Goal: Complete application form: Complete application form

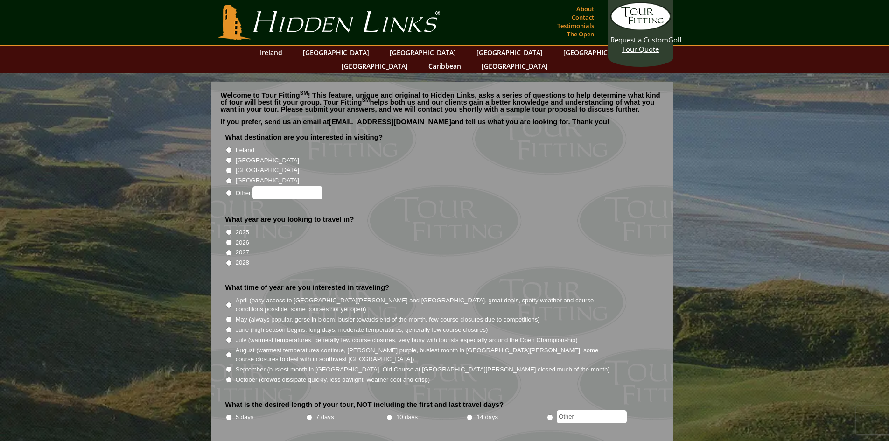
click at [228, 157] on input "[GEOGRAPHIC_DATA]" at bounding box center [229, 160] width 6 height 6
radio input "true"
click at [227, 250] on input "2027" at bounding box center [229, 253] width 6 height 6
radio input "true"
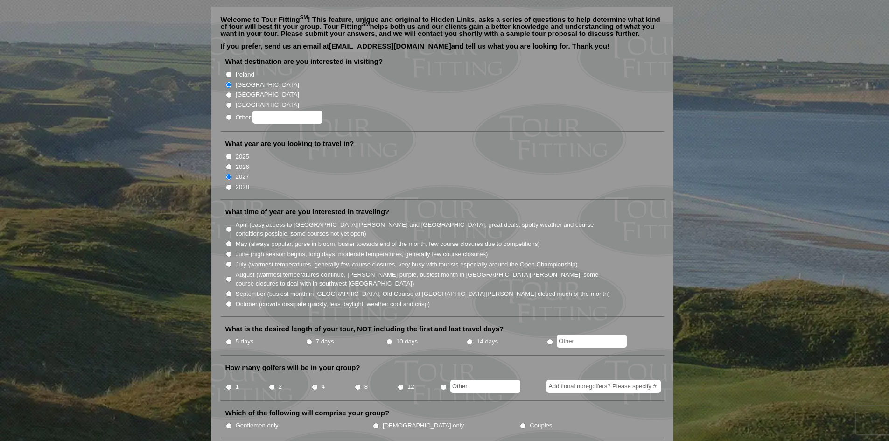
scroll to position [93, 0]
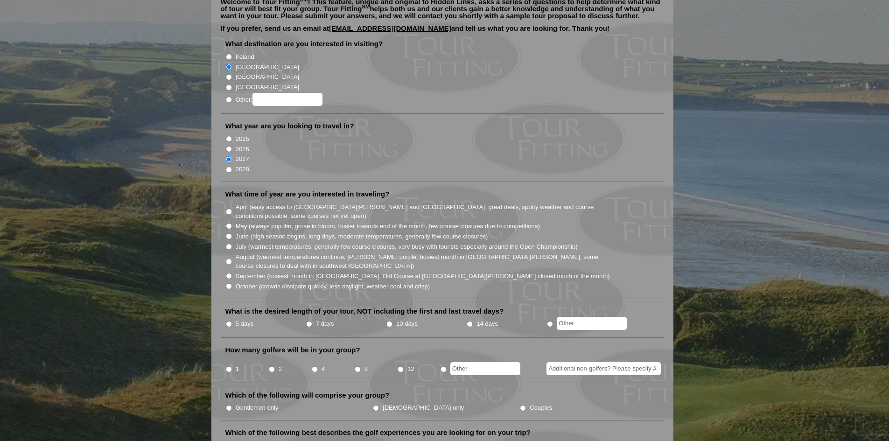
click at [228, 209] on input "April (easy access to [GEOGRAPHIC_DATA][PERSON_NAME] and [GEOGRAPHIC_DATA], gre…" at bounding box center [229, 212] width 6 height 6
radio input "true"
click at [311, 321] on input "7 days" at bounding box center [309, 324] width 6 height 6
radio input "true"
click at [272, 366] on input "2" at bounding box center [272, 369] width 6 height 6
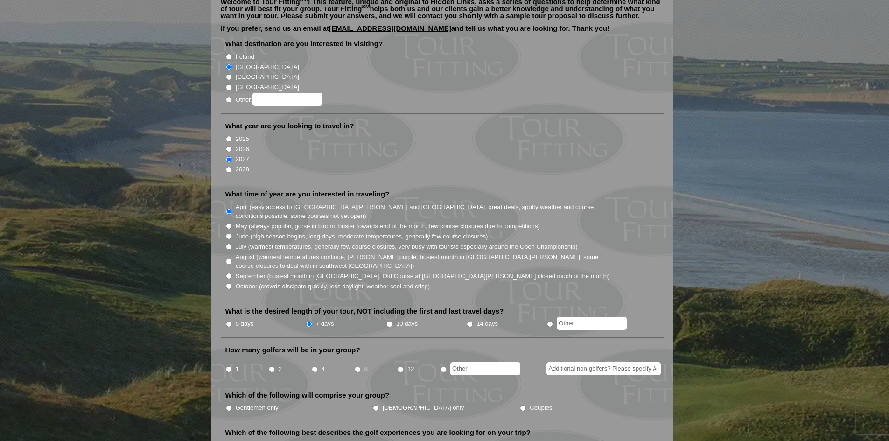
radio input "true"
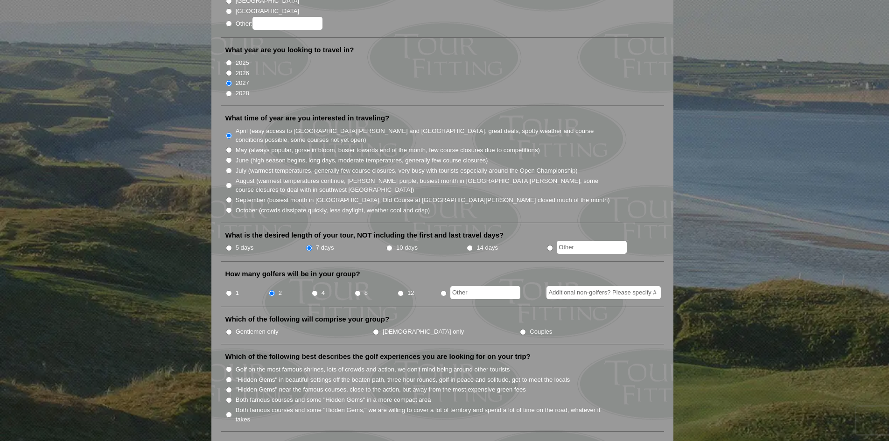
scroll to position [187, 0]
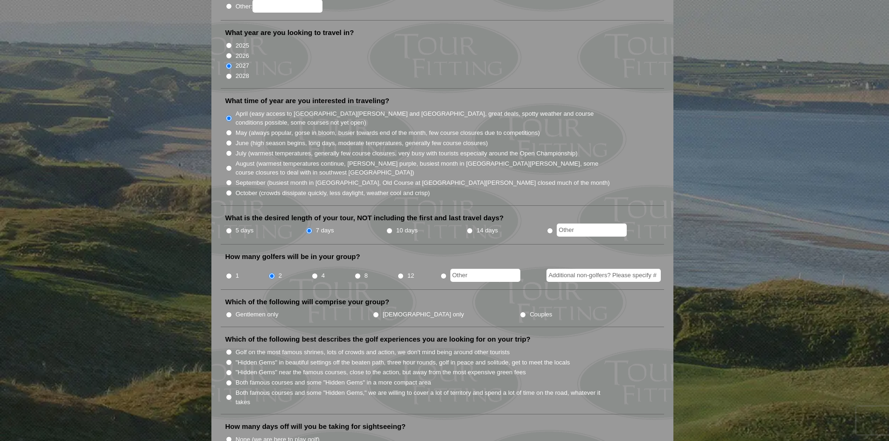
click at [520, 312] on input "Couples" at bounding box center [523, 315] width 6 height 6
radio input "true"
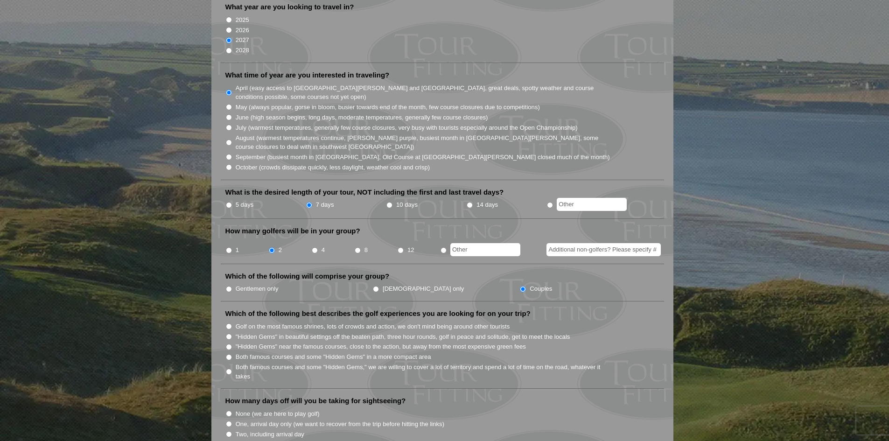
scroll to position [233, 0]
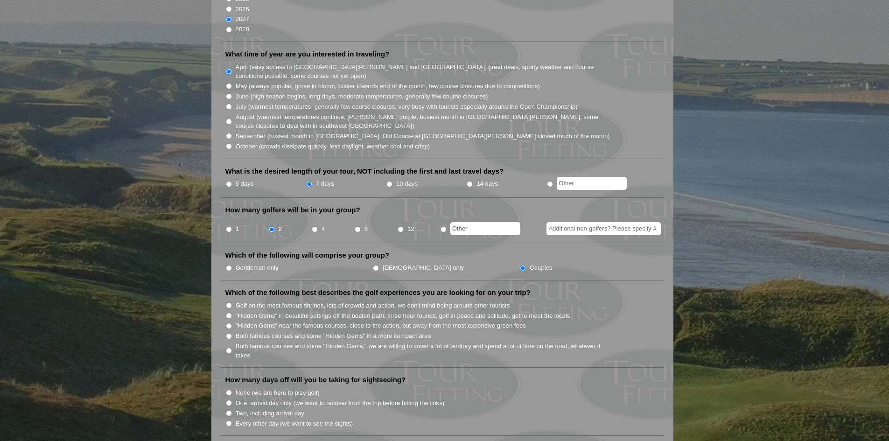
click at [228, 302] on input "Golf on the most famous shrines, lots of crowds and action, we don't mind being…" at bounding box center [229, 305] width 6 height 6
radio input "true"
click at [231, 323] on input ""Hidden Gems" near the famous courses, close to the action, but away from the m…" at bounding box center [229, 326] width 6 height 6
radio input "true"
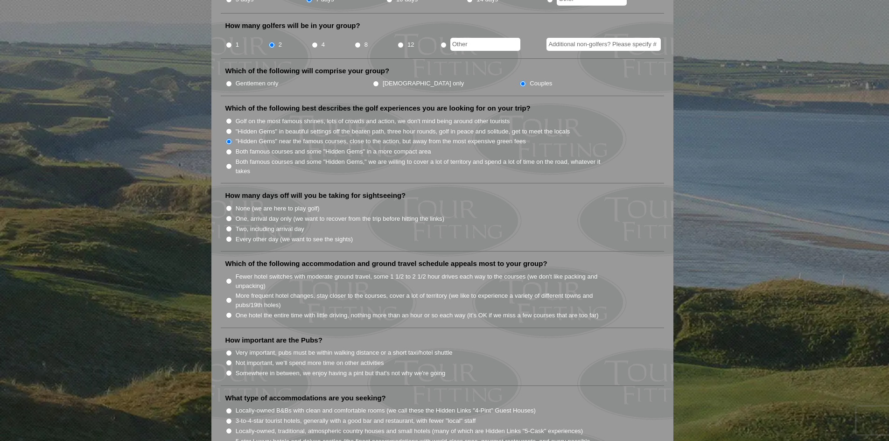
scroll to position [420, 0]
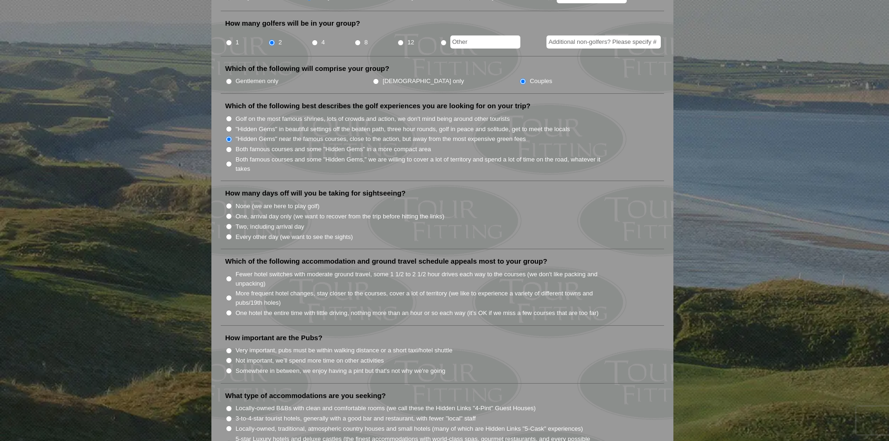
click at [227, 234] on input "Every other day (we want to see the sights)" at bounding box center [229, 237] width 6 height 6
radio input "true"
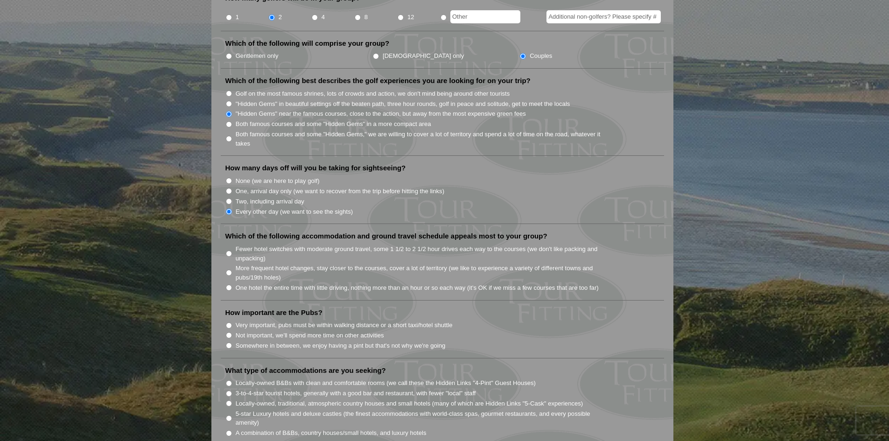
scroll to position [467, 0]
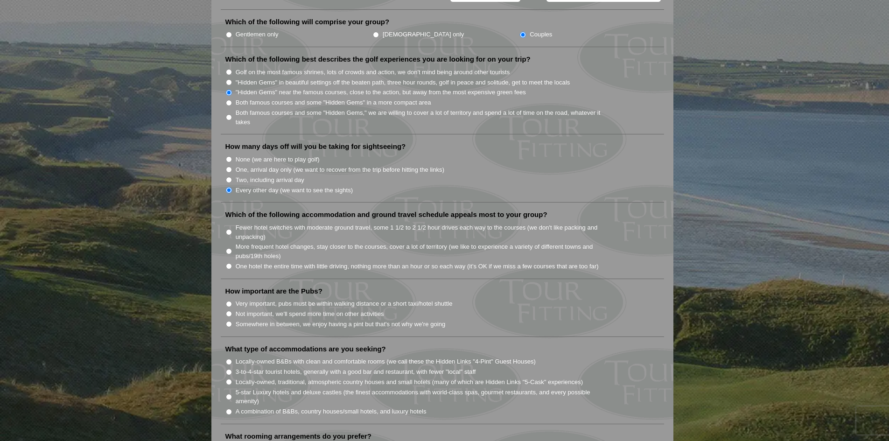
click at [230, 263] on input "One hotel the entire time with little driving, nothing more than an hour or so …" at bounding box center [229, 266] width 6 height 6
radio input "true"
click at [228, 321] on input "Somewhere in between, we enjoy having a pint but that's not why we're going" at bounding box center [229, 324] width 6 height 6
radio input "true"
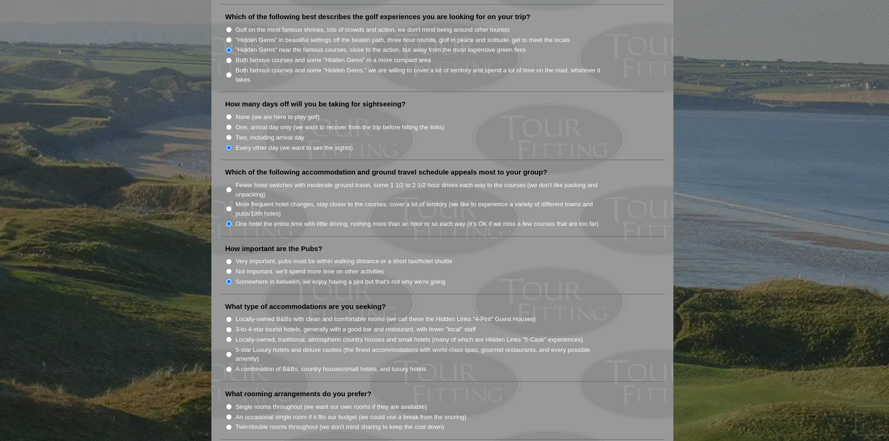
scroll to position [560, 0]
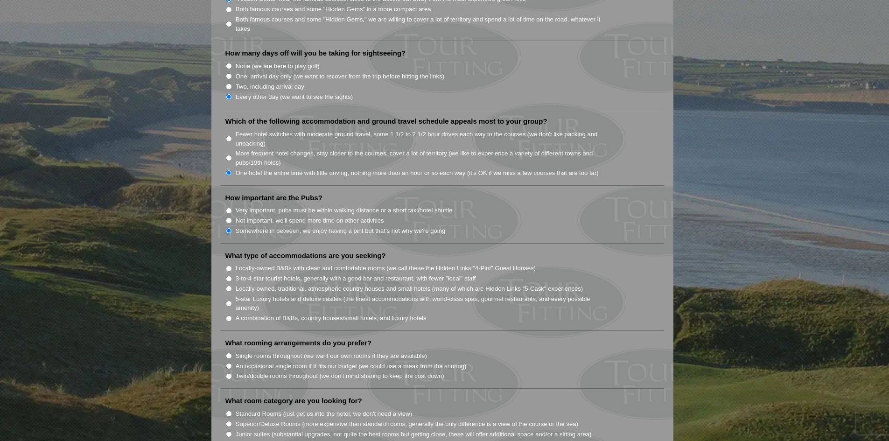
click at [228, 286] on input "Locally-owned, traditional, atmospheric country houses and small hotels (many o…" at bounding box center [229, 289] width 6 height 6
radio input "true"
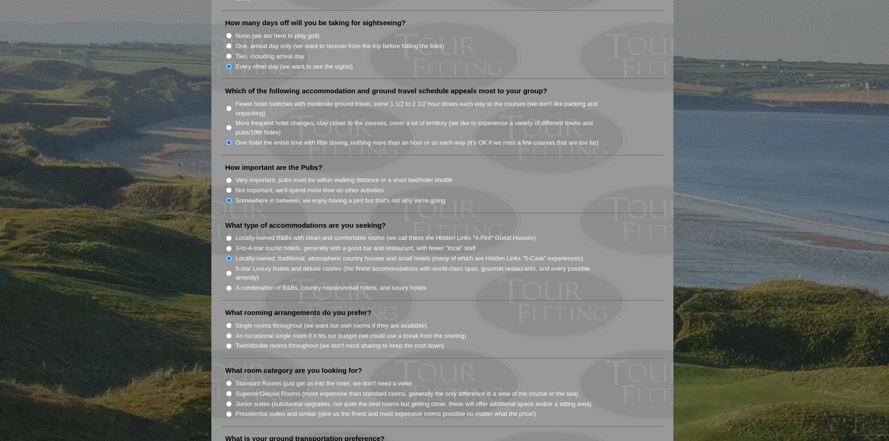
scroll to position [607, 0]
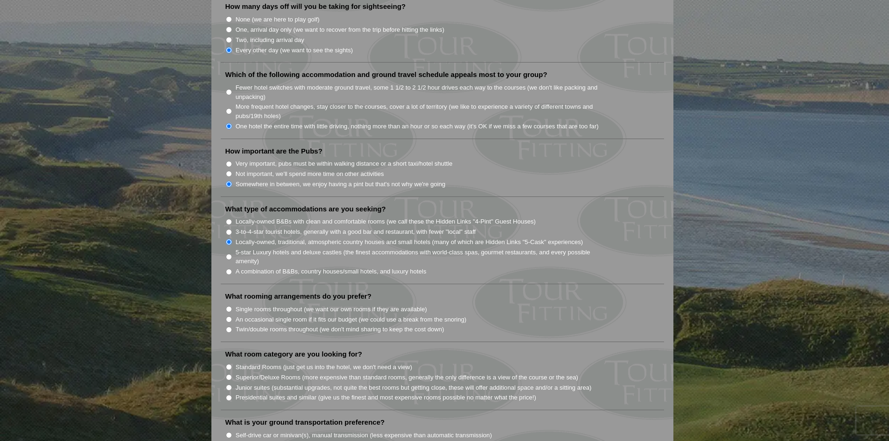
click at [226, 219] on input "Locally-owned B&Bs with clean and comfortable rooms (we call these the Hidden L…" at bounding box center [229, 222] width 6 height 6
radio input "true"
click at [227, 229] on input "3-to-4-star tourist hotels, generally with a good bar and restaurant, with fewe…" at bounding box center [229, 232] width 6 height 6
radio input "true"
click at [232, 237] on li "Locally-owned, traditional, atmospheric country houses and small hotels (many o…" at bounding box center [446, 242] width 442 height 10
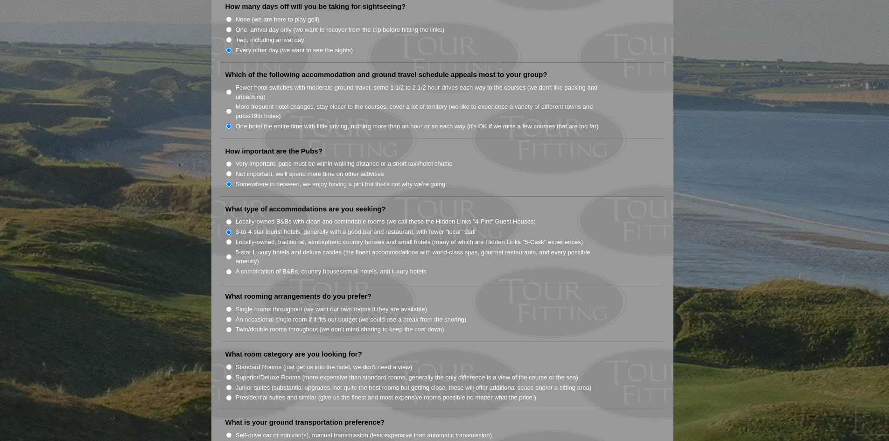
click at [228, 239] on input "Locally-owned, traditional, atmospheric country houses and small hotels (many o…" at bounding box center [229, 242] width 6 height 6
radio input "true"
click at [227, 306] on input "Single rooms throughout (we want our own rooms if they are available)" at bounding box center [229, 309] width 6 height 6
radio input "true"
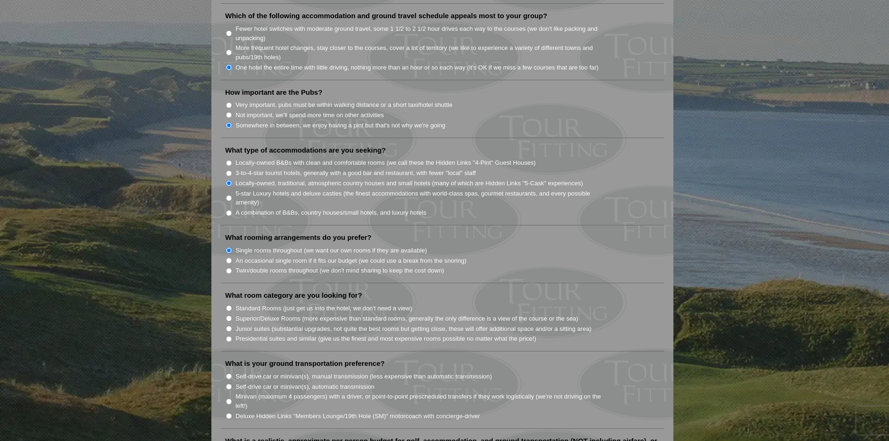
scroll to position [747, 0]
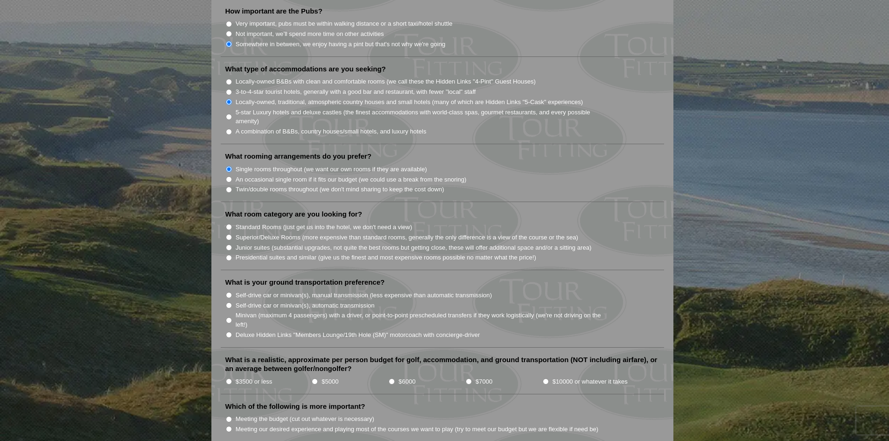
click at [229, 224] on input "Standard Rooms (just get us into the hotel, we don't need a view)" at bounding box center [229, 227] width 6 height 6
radio input "true"
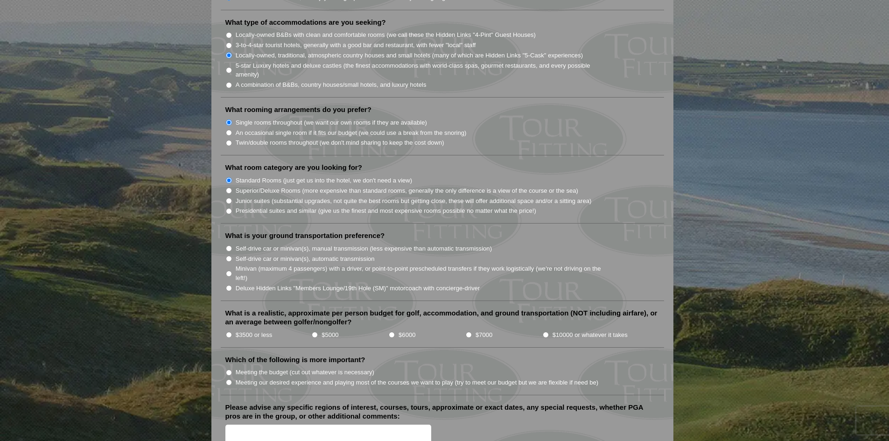
click at [226, 246] on input "Self-drive car or minivan(s), manual transmission (less expensive than automati…" at bounding box center [229, 249] width 6 height 6
radio input "true"
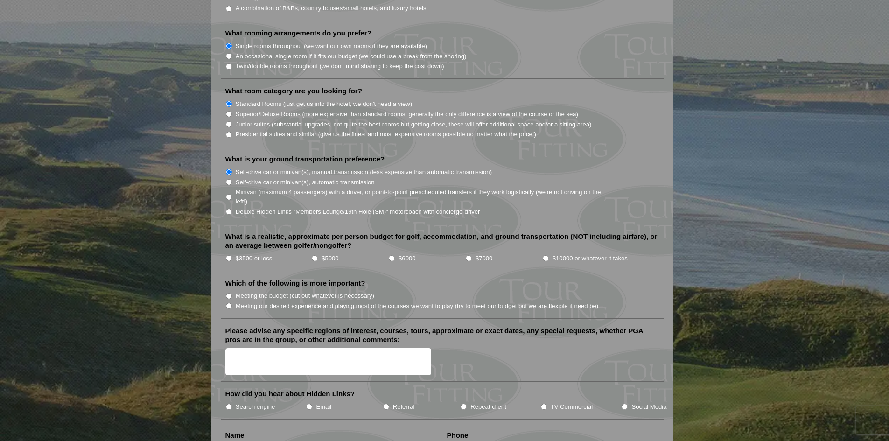
scroll to position [887, 0]
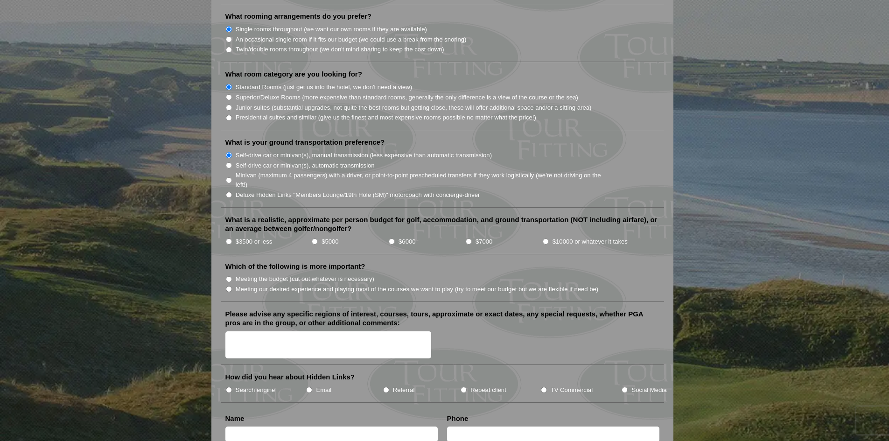
click at [229, 239] on input "$3500 or less" at bounding box center [229, 242] width 6 height 6
radio input "true"
click at [230, 276] on input "Meeting the budget (cut out whatever is necessary)" at bounding box center [229, 279] width 6 height 6
radio input "true"
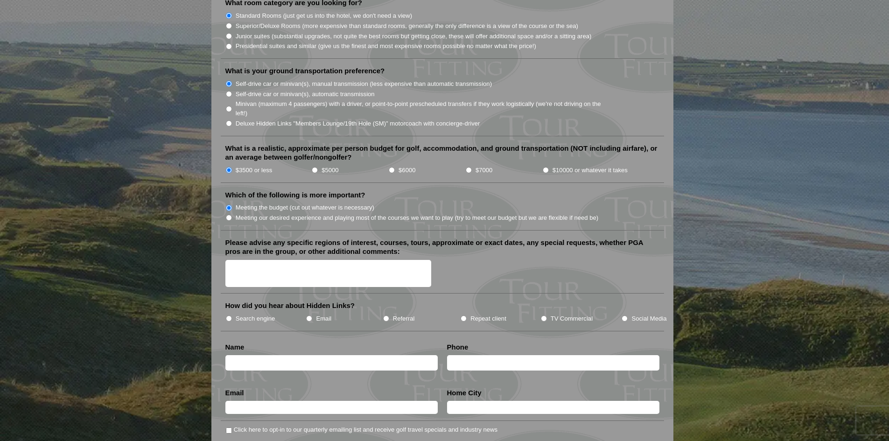
scroll to position [980, 0]
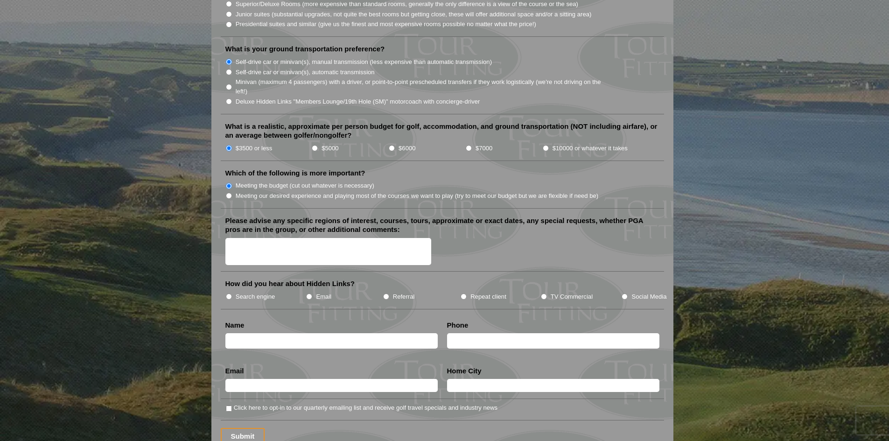
click at [559, 292] on label "TV Commercial" at bounding box center [572, 296] width 42 height 9
click at [547, 294] on input "TV Commercial" at bounding box center [544, 297] width 6 height 6
radio input "true"
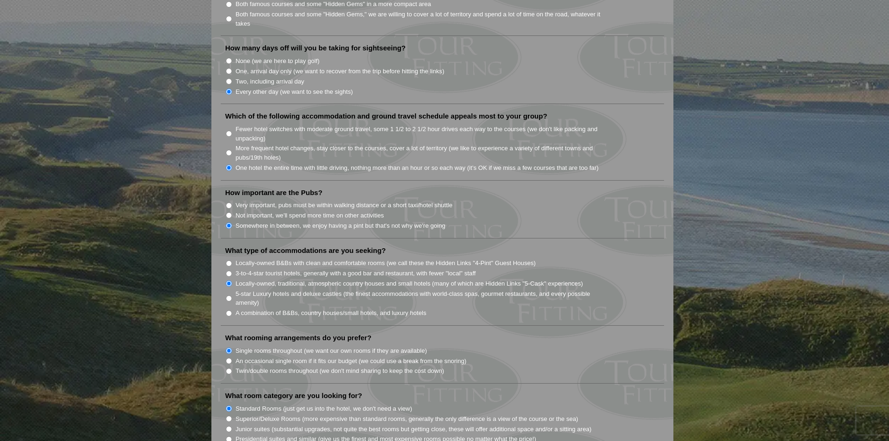
scroll to position [560, 0]
